Goal: Navigation & Orientation: Go to known website

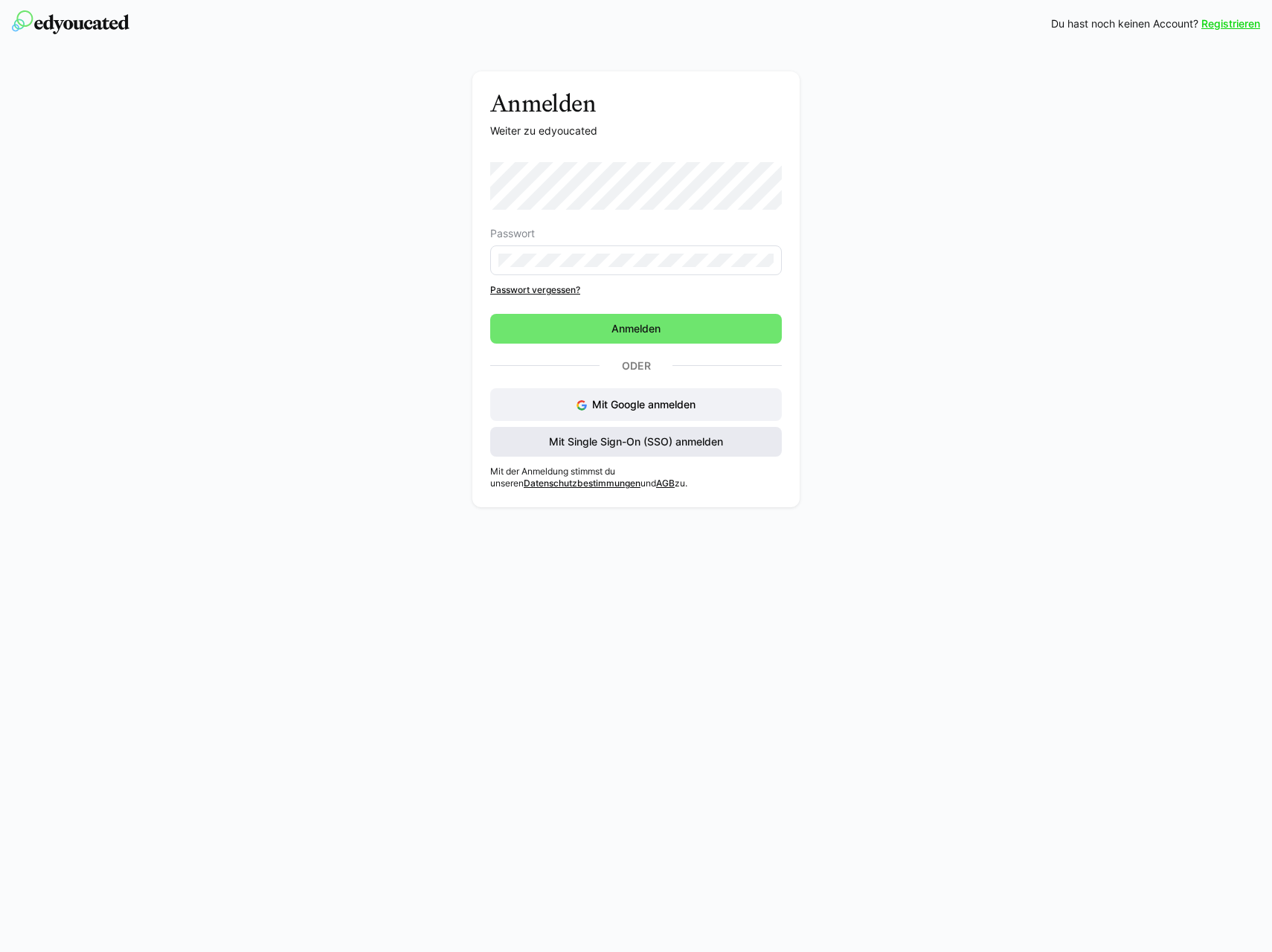
click at [583, 440] on span "Mit Single Sign-On (SSO) anmelden" at bounding box center [636, 442] width 178 height 15
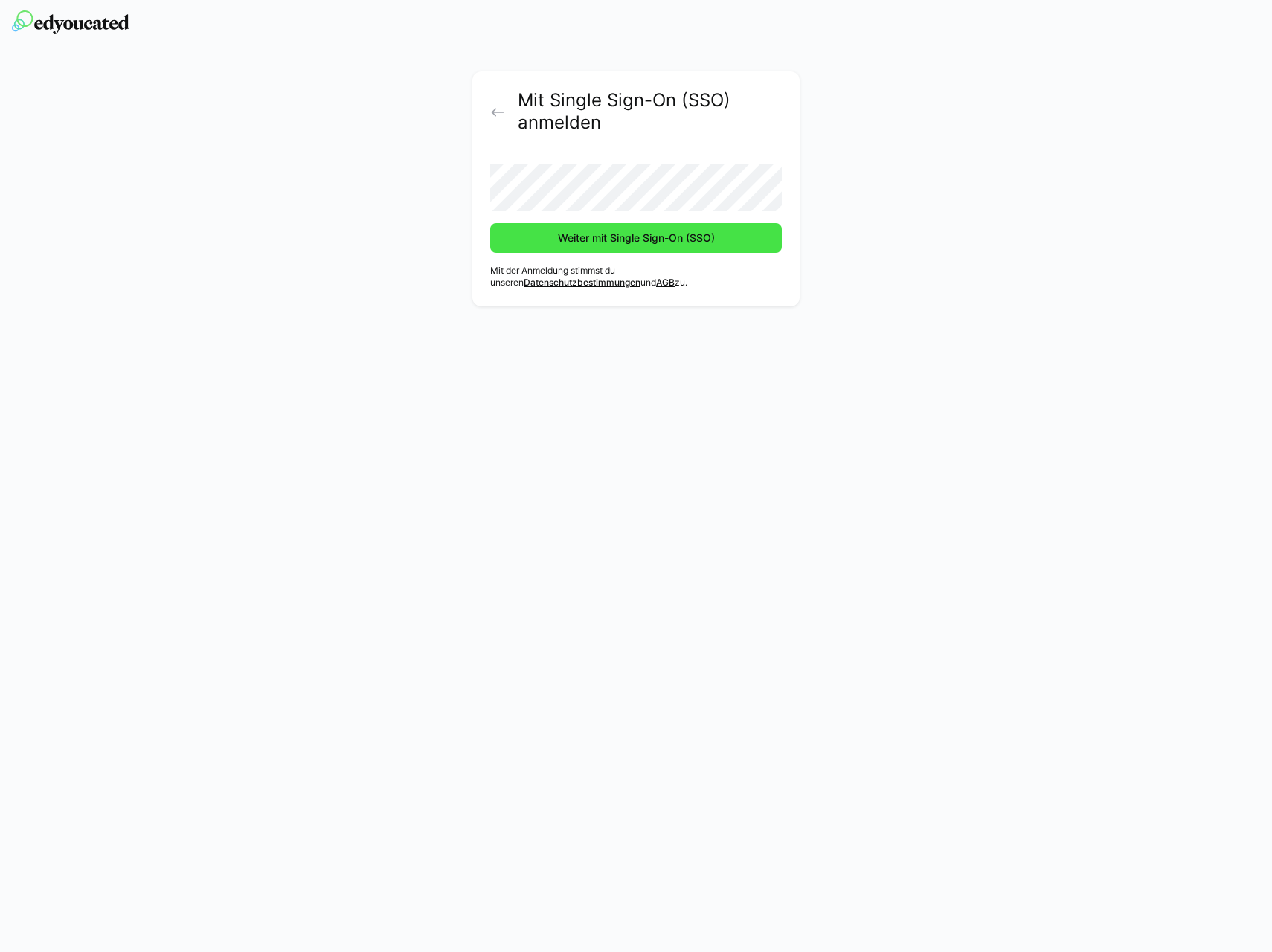
click at [597, 245] on span "Weiter mit Single Sign-On (SSO)" at bounding box center [635, 239] width 291 height 30
click at [592, 237] on span "Weiter mit Single Sign-On (SSO)" at bounding box center [636, 238] width 161 height 15
